Goal: Information Seeking & Learning: Learn about a topic

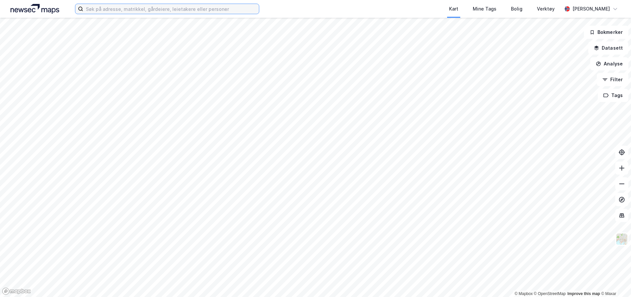
drag, startPoint x: 191, startPoint y: 12, endPoint x: 239, endPoint y: 2, distance: 49.8
click at [191, 12] on input at bounding box center [171, 9] width 176 height 10
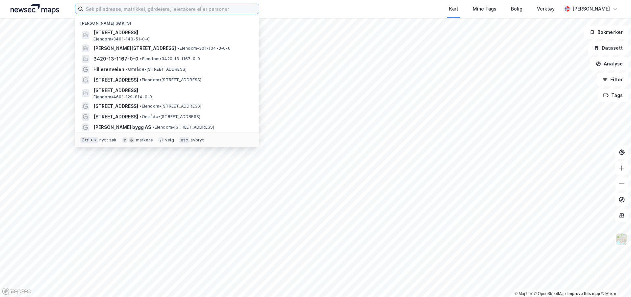
click at [129, 10] on input at bounding box center [171, 9] width 176 height 10
paste input "[PERSON_NAME] veg 16, Ullensaker"
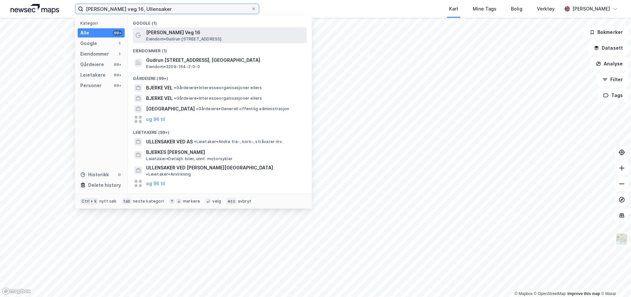
type input "[PERSON_NAME] veg 16, Ullensaker"
click at [169, 39] on span "Eiendom • Gudrun [STREET_ADDRESS]" at bounding box center [183, 39] width 75 height 5
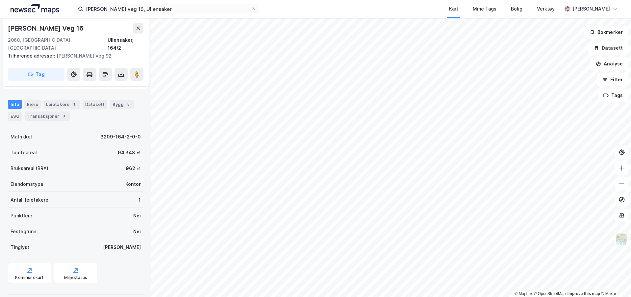
scroll to position [103, 0]
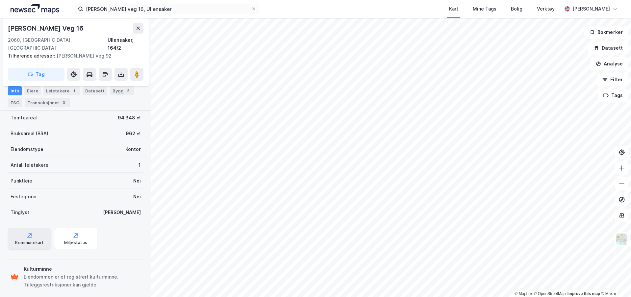
click at [32, 240] on div "Kommunekart" at bounding box center [29, 242] width 29 height 5
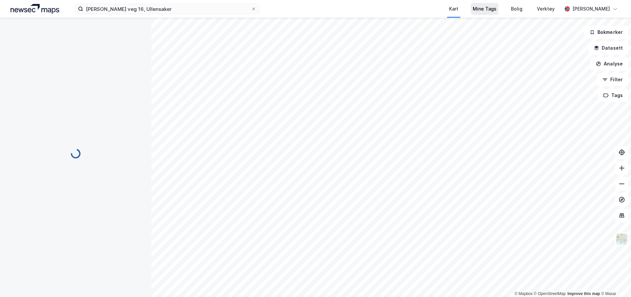
scroll to position [9, 0]
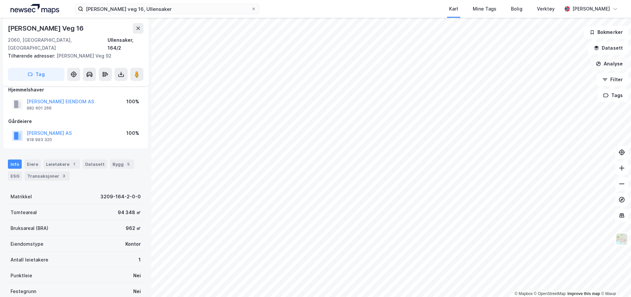
click at [610, 64] on button "Analyse" at bounding box center [609, 63] width 38 height 13
click at [610, 48] on button "Datasett" at bounding box center [608, 47] width 40 height 13
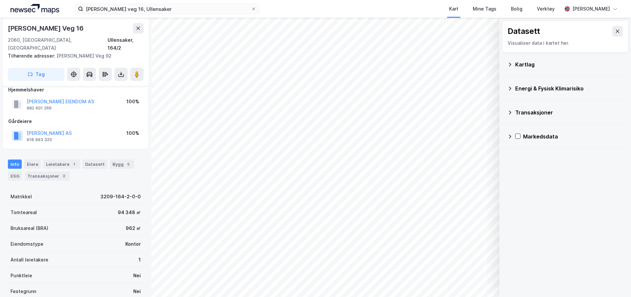
click at [510, 62] on icon at bounding box center [509, 64] width 5 height 5
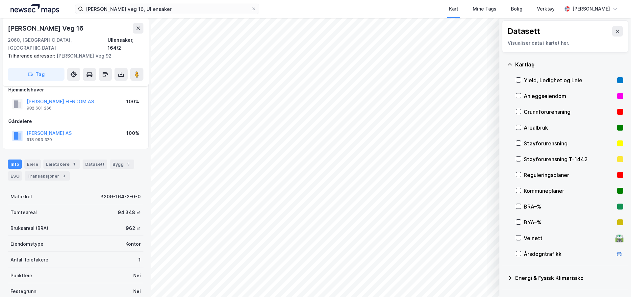
click at [521, 171] on div "Reguleringsplaner" at bounding box center [569, 175] width 107 height 16
click at [522, 171] on div "Reguleringsplaner" at bounding box center [569, 175] width 107 height 16
click at [520, 127] on icon at bounding box center [519, 127] width 4 height 2
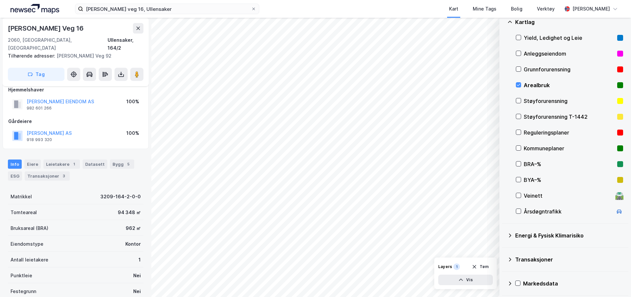
scroll to position [44, 0]
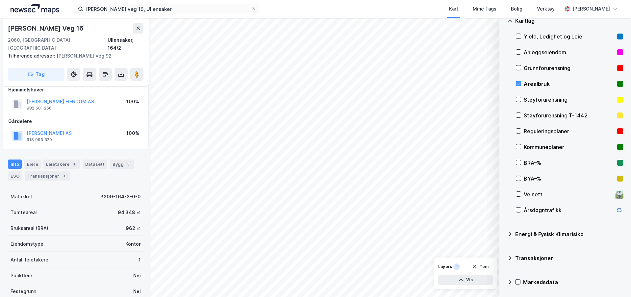
click at [508, 281] on icon at bounding box center [509, 282] width 5 height 5
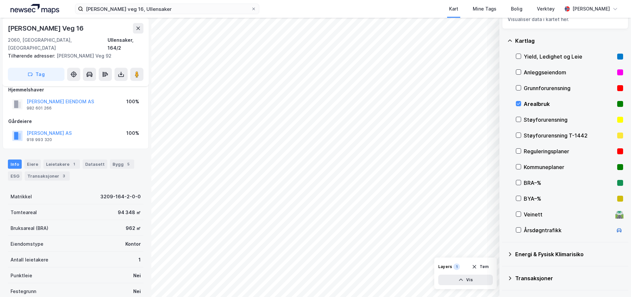
scroll to position [0, 0]
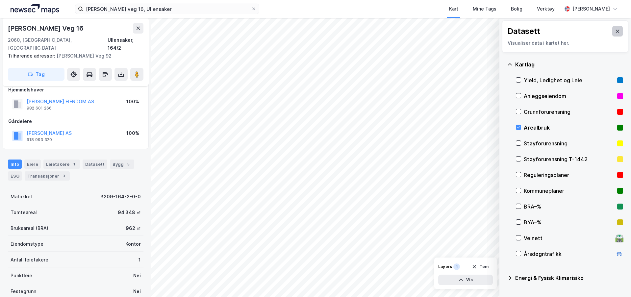
click at [615, 29] on icon at bounding box center [617, 31] width 5 height 5
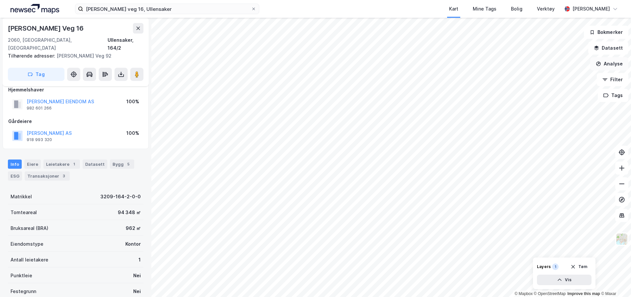
click at [612, 62] on button "Analyse" at bounding box center [609, 63] width 38 height 13
click at [612, 47] on button "Datasett" at bounding box center [608, 47] width 40 height 13
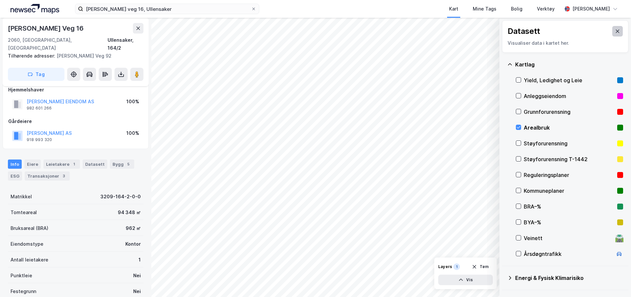
click at [615, 34] on icon at bounding box center [617, 31] width 5 height 5
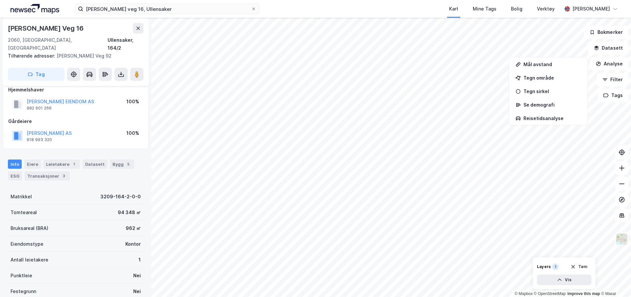
click at [624, 241] on img at bounding box center [622, 239] width 13 height 13
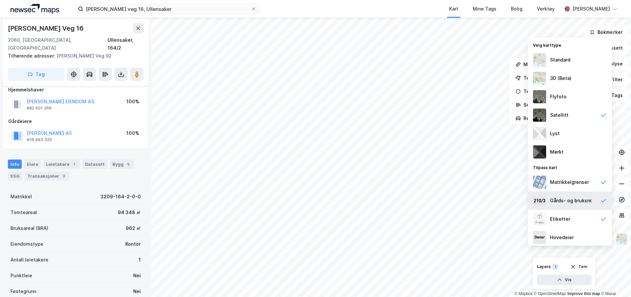
scroll to position [2, 0]
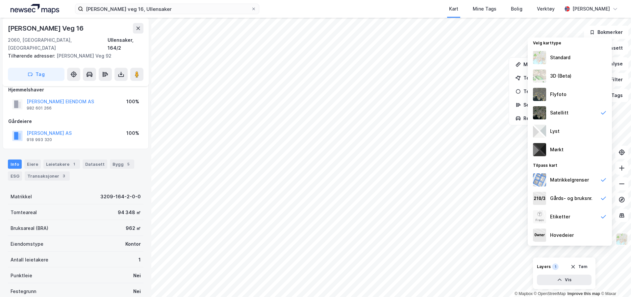
click at [627, 237] on img at bounding box center [622, 239] width 13 height 13
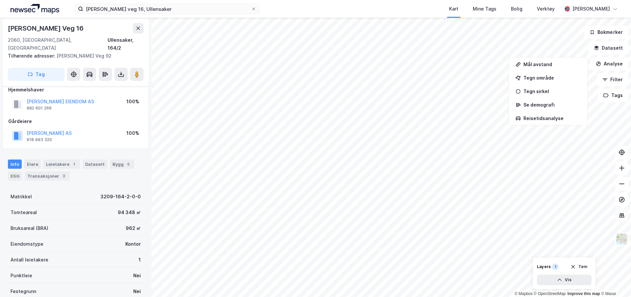
click at [622, 214] on icon at bounding box center [622, 215] width 7 height 7
click at [617, 81] on button "Filter" at bounding box center [613, 79] width 32 height 13
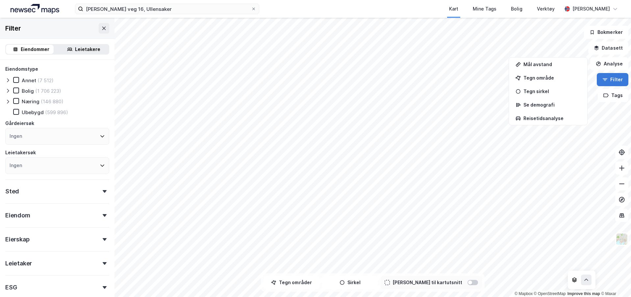
click at [617, 81] on button "Filter" at bounding box center [613, 79] width 32 height 13
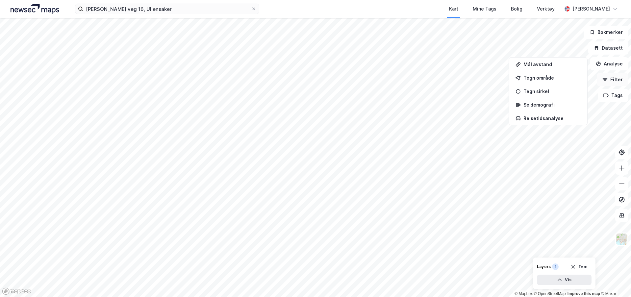
click at [617, 81] on button "Filter" at bounding box center [613, 79] width 32 height 13
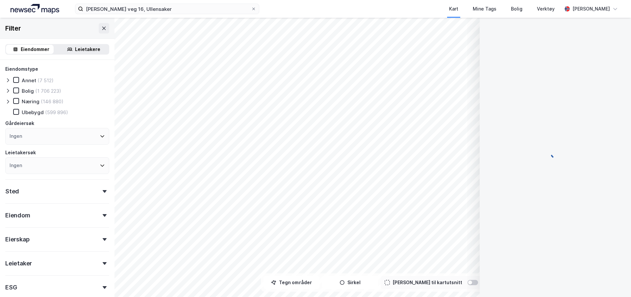
scroll to position [9, 0]
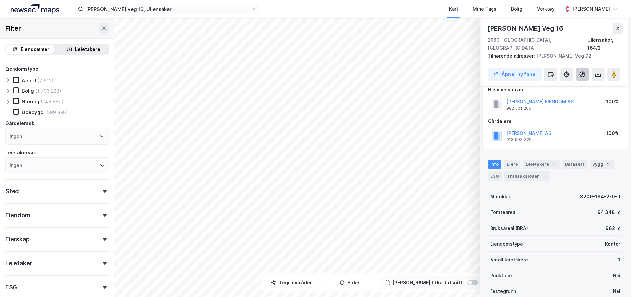
click at [587, 68] on button at bounding box center [582, 74] width 13 height 13
click at [538, 53] on div "Gudrun [STREET_ADDRESS] Ullensaker, 164/2 Tilhørende adresser: Hans [STREET_ADD…" at bounding box center [555, 52] width 146 height 68
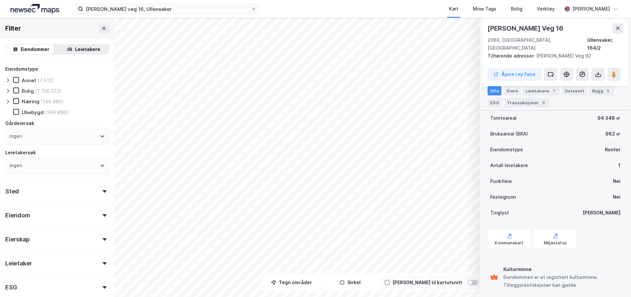
scroll to position [103, 0]
click at [549, 240] on div "Miljøstatus" at bounding box center [555, 242] width 23 height 5
